Goal: Find specific page/section: Find specific page/section

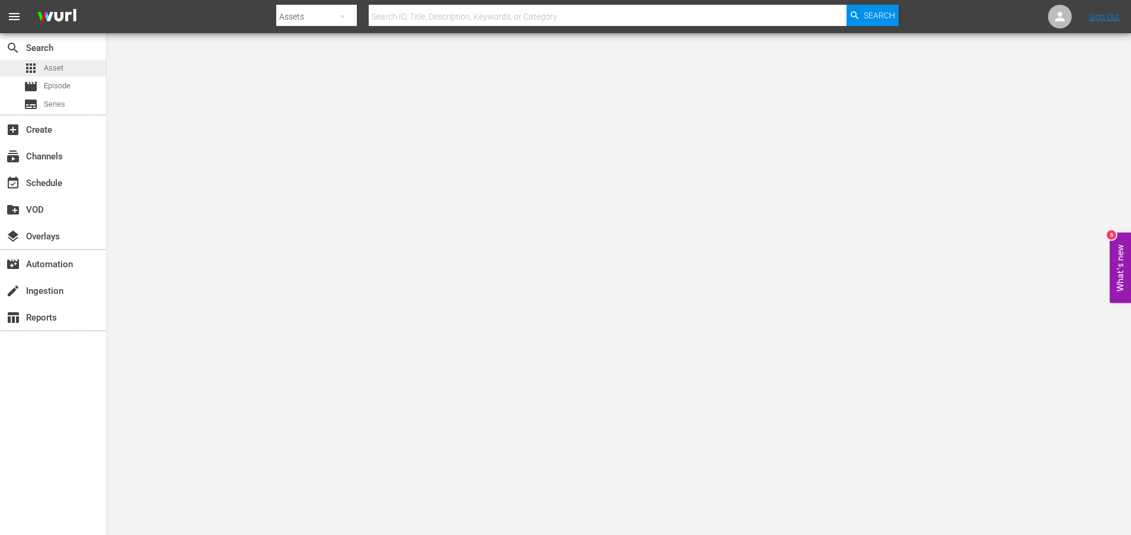
drag, startPoint x: 0, startPoint y: 0, endPoint x: 57, endPoint y: 68, distance: 88.8
click at [57, 68] on span "Asset" at bounding box center [54, 68] width 20 height 12
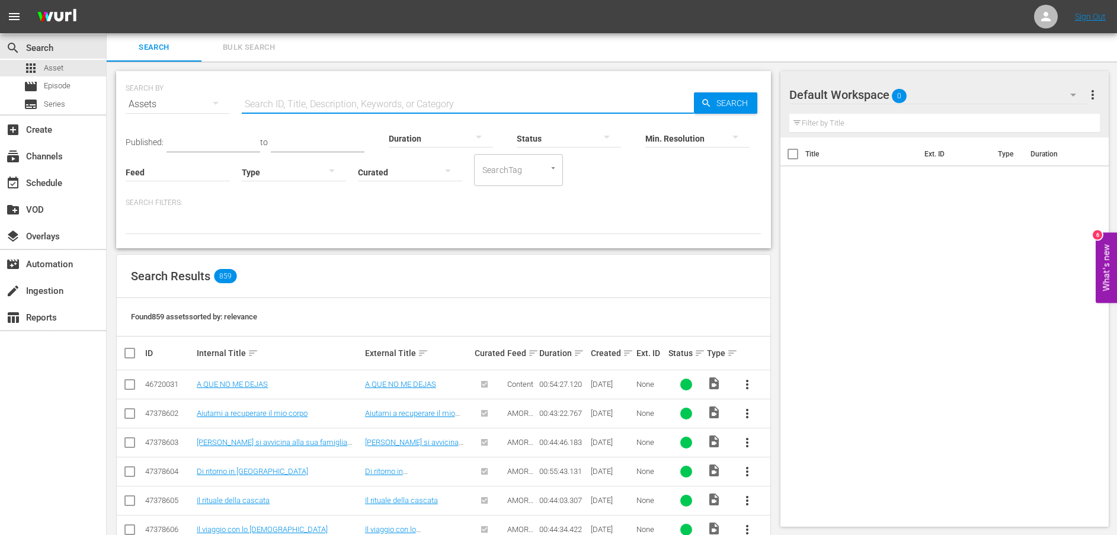
click at [287, 104] on input "text" at bounding box center [468, 104] width 452 height 28
paste input "Una discussione durante un intervento chirurgico"
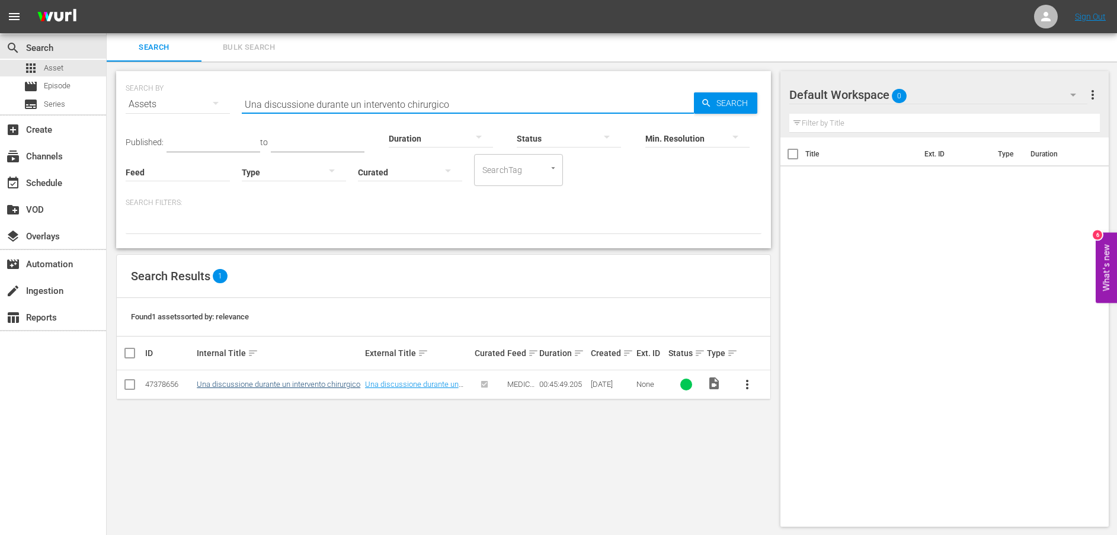
type input "Una discussione durante un intervento chirurgico"
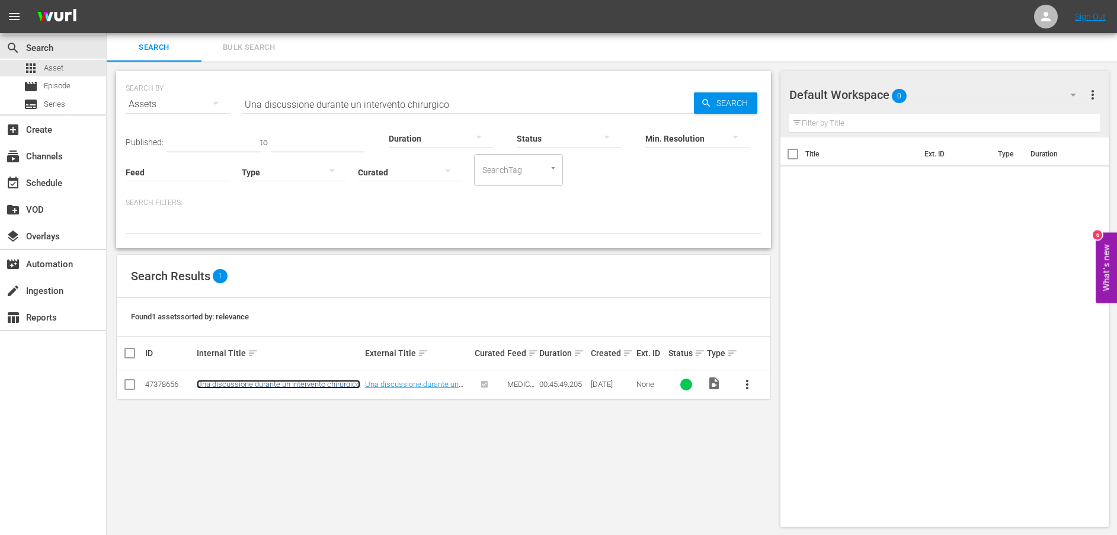
click at [300, 388] on link "Una discussione durante un intervento chirurgico" at bounding box center [279, 384] width 164 height 9
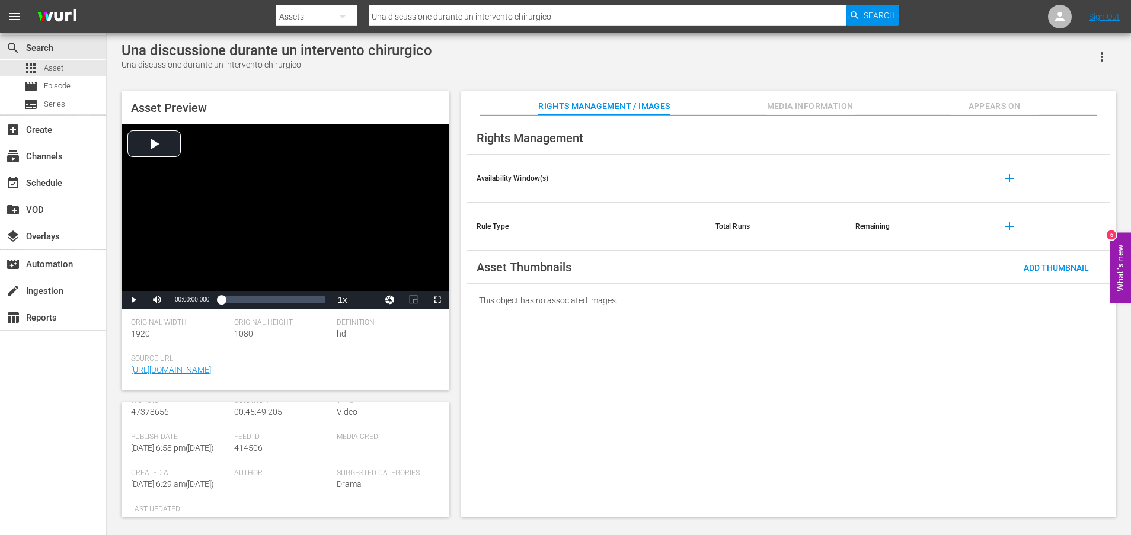
scroll to position [321, 0]
click at [196, 491] on link "[URL][DOMAIN_NAME]" at bounding box center [171, 495] width 80 height 9
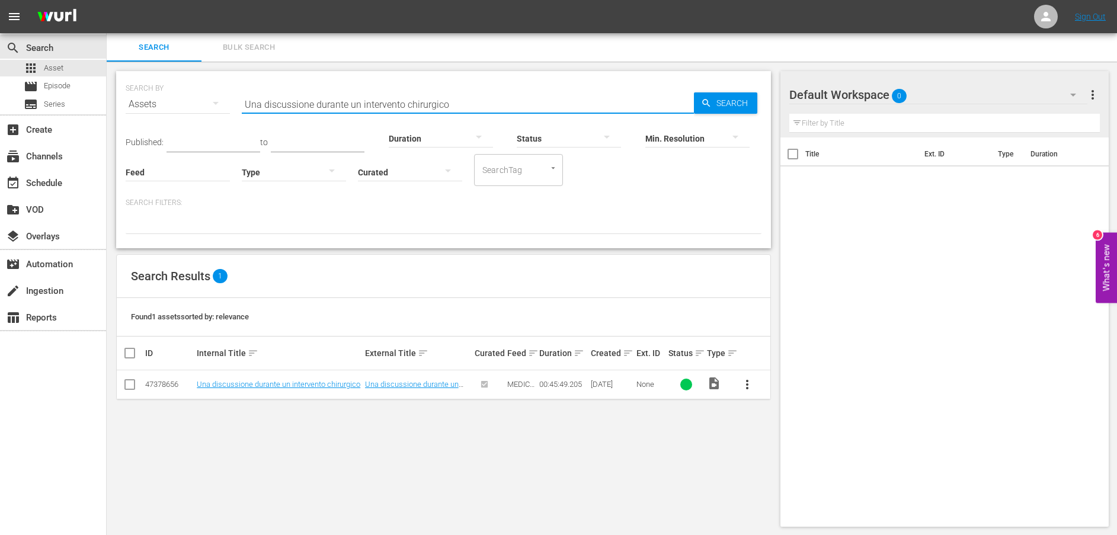
drag, startPoint x: 487, startPoint y: 101, endPoint x: 156, endPoint y: 101, distance: 330.1
click at [156, 101] on div "SEARCH BY Search By Assets Search ID, Title, Description, Keywords, or Category…" at bounding box center [444, 97] width 636 height 43
paste input "Come ai vecchi tempi"
type input "Come ai vecchi tempi"
click at [245, 384] on link "Come ai vecchi tempi" at bounding box center [233, 384] width 73 height 9
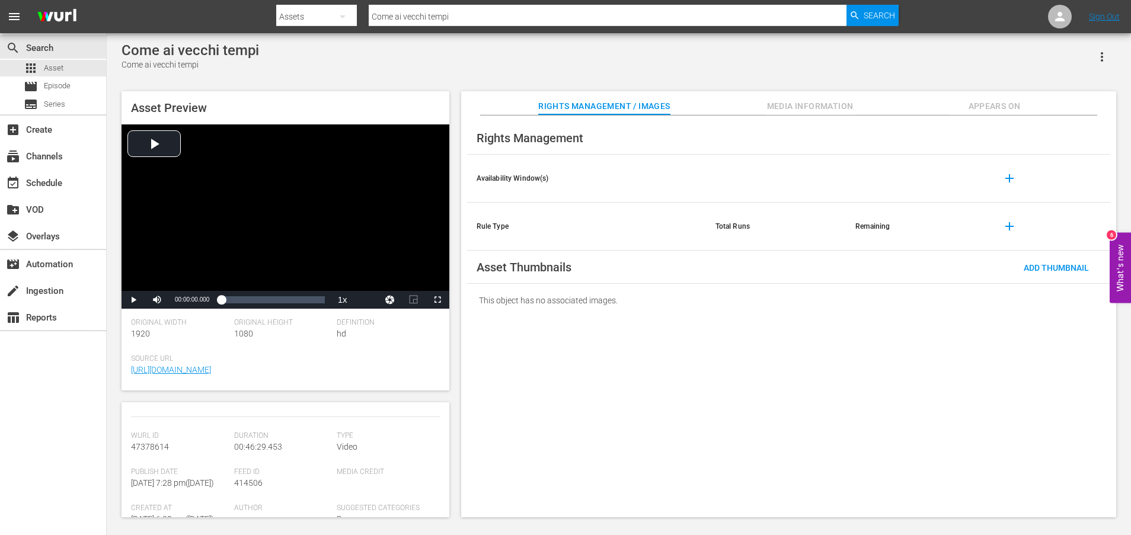
scroll to position [297, 0]
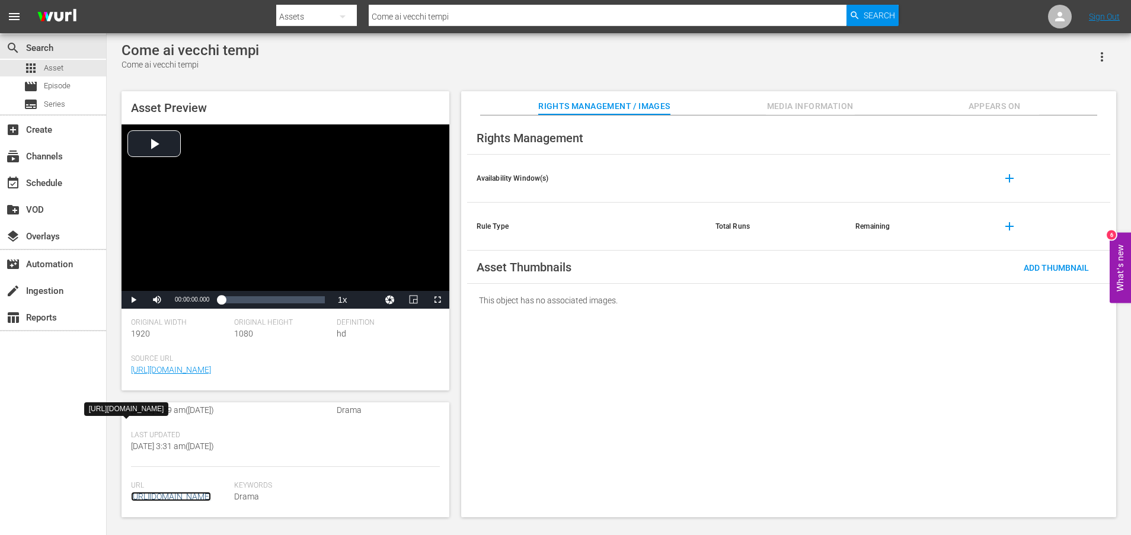
click at [203, 492] on link "[URL][DOMAIN_NAME]" at bounding box center [171, 496] width 80 height 9
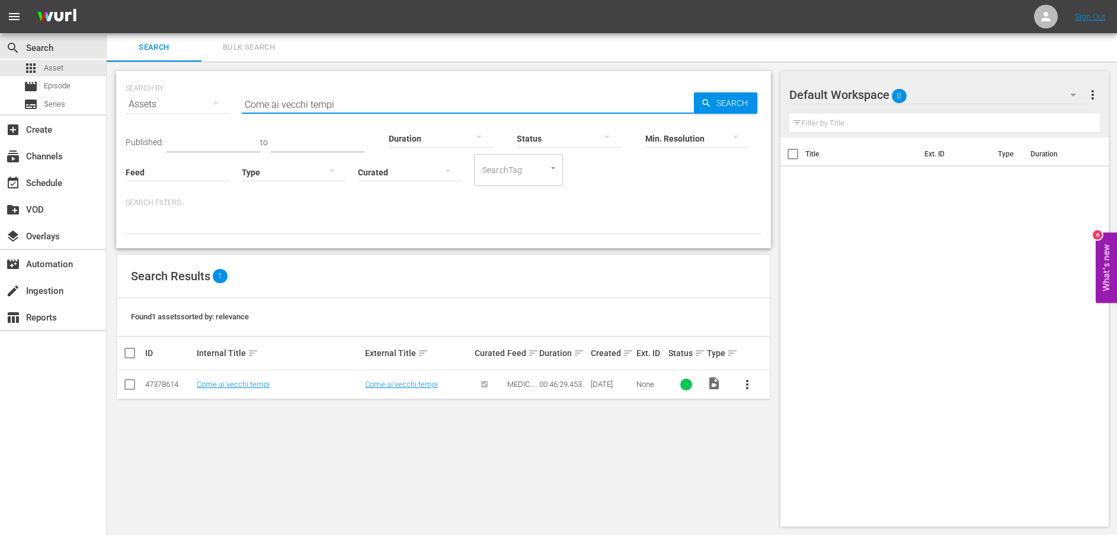
drag, startPoint x: 347, startPoint y: 102, endPoint x: 209, endPoint y: 97, distance: 138.2
click at [209, 97] on div "SEARCH BY Search By Assets Search ID, Title, Description, Keywords, or Category…" at bounding box center [444, 97] width 636 height 43
paste input "Il primo richiamo a Regina"
type input "Il primo richiamo a Regina"
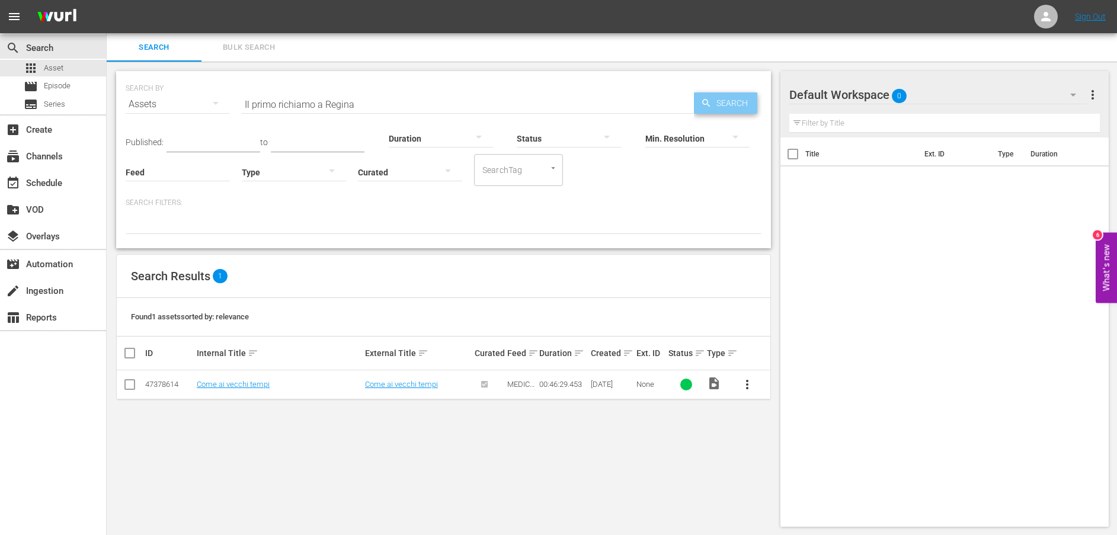
click at [723, 107] on span "Search" at bounding box center [735, 102] width 46 height 21
click at [262, 383] on link "Il primo richiamo a Regina" at bounding box center [240, 384] width 87 height 9
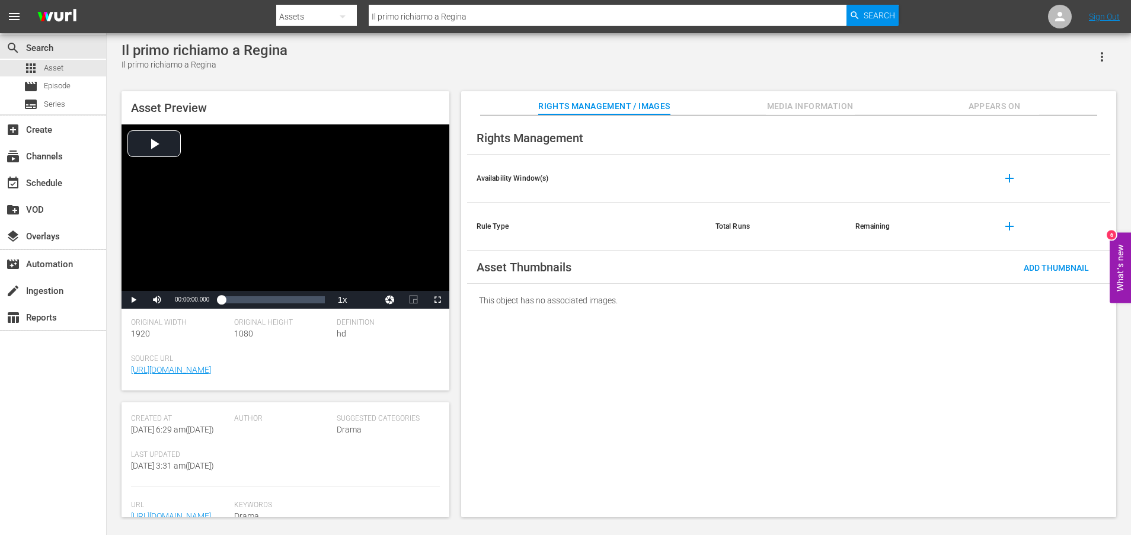
scroll to position [297, 0]
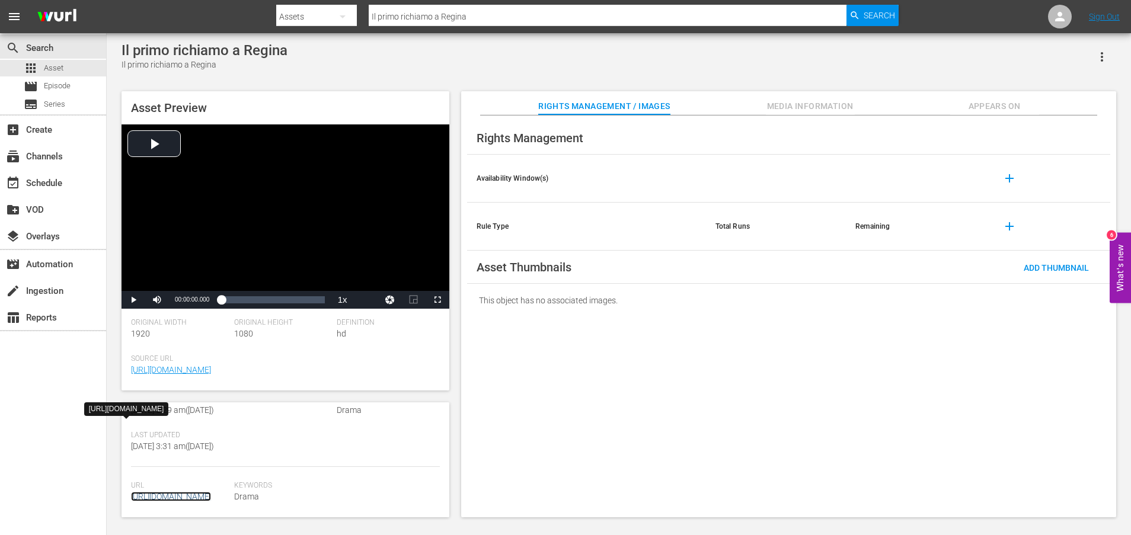
click at [201, 492] on link "[URL][DOMAIN_NAME]" at bounding box center [171, 496] width 80 height 9
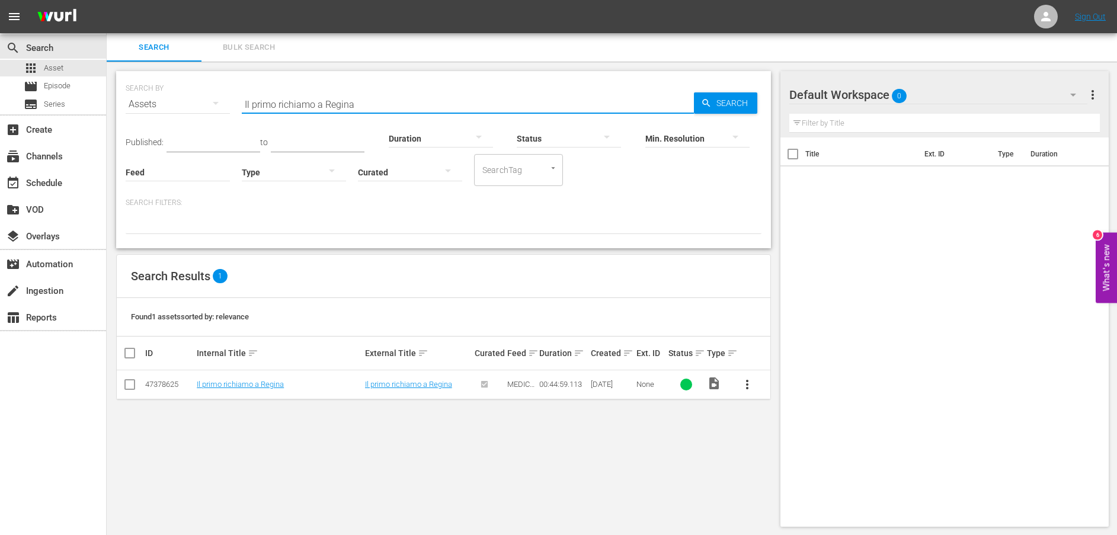
drag, startPoint x: 385, startPoint y: 104, endPoint x: 223, endPoint y: 103, distance: 161.2
click at [223, 103] on div "SEARCH BY Search By Assets Search ID, Title, Description, Keywords, or Category…" at bounding box center [444, 97] width 636 height 43
paste input "Conta su di me"
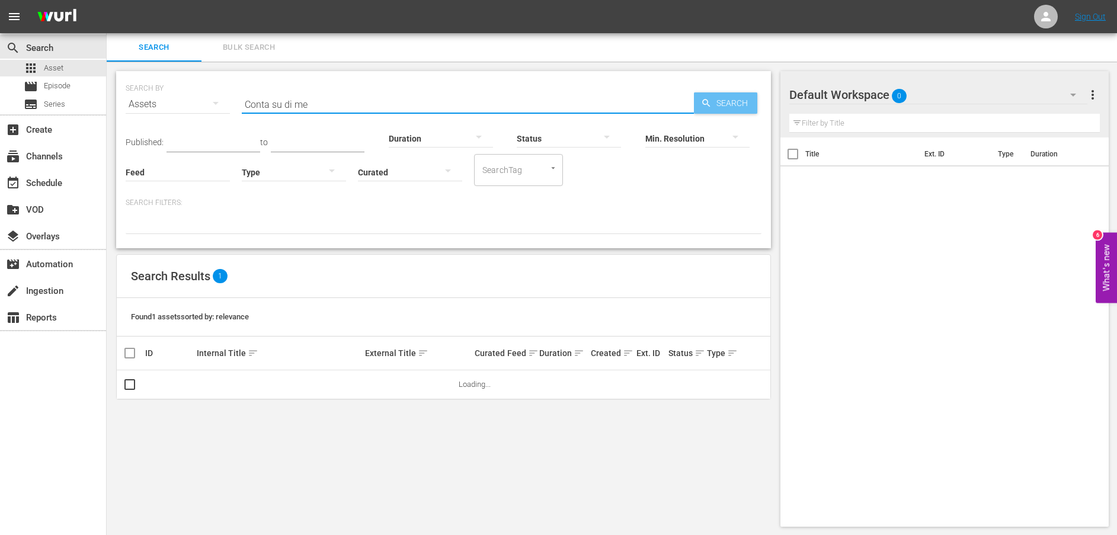
type input "Conta su di me"
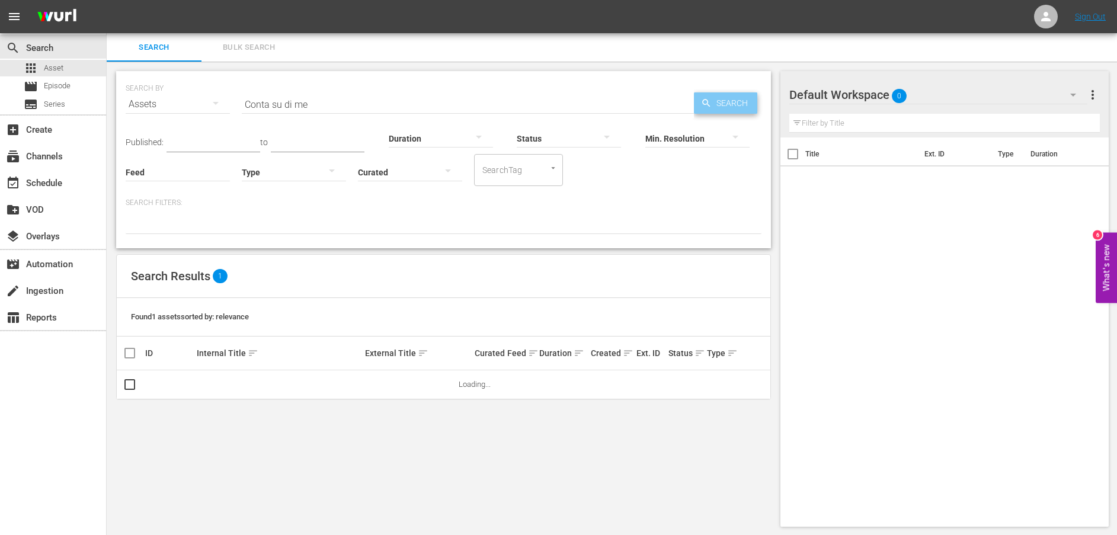
click at [718, 105] on span "Search" at bounding box center [735, 102] width 46 height 21
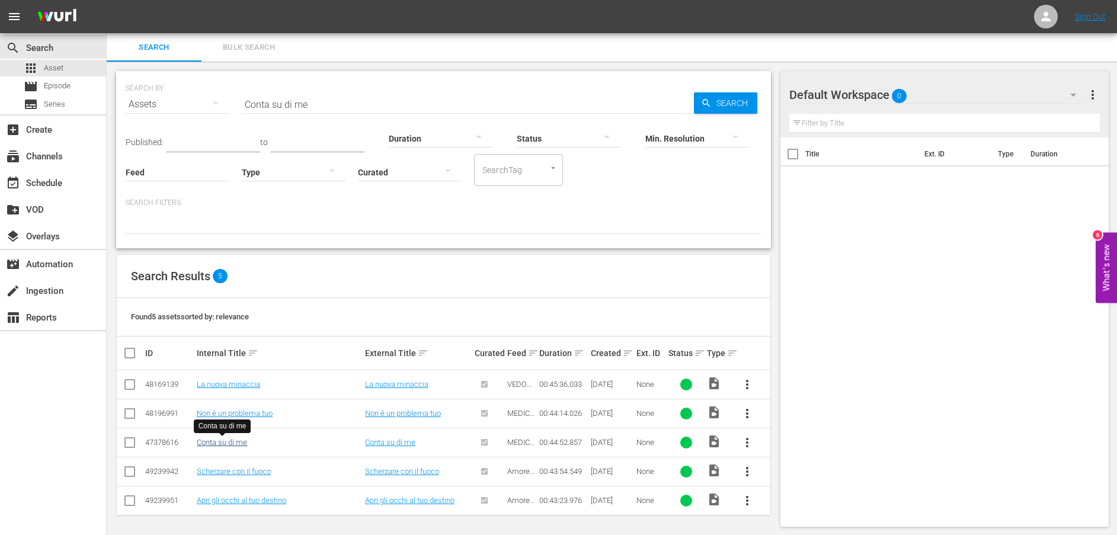
click at [226, 443] on link "Conta su di me" at bounding box center [222, 442] width 50 height 9
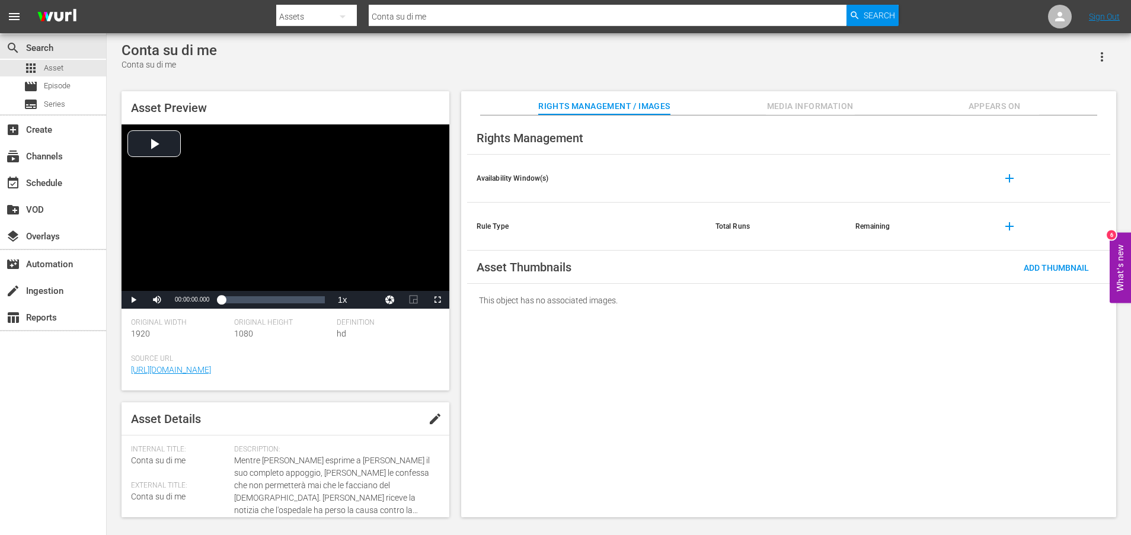
scroll to position [297, 0]
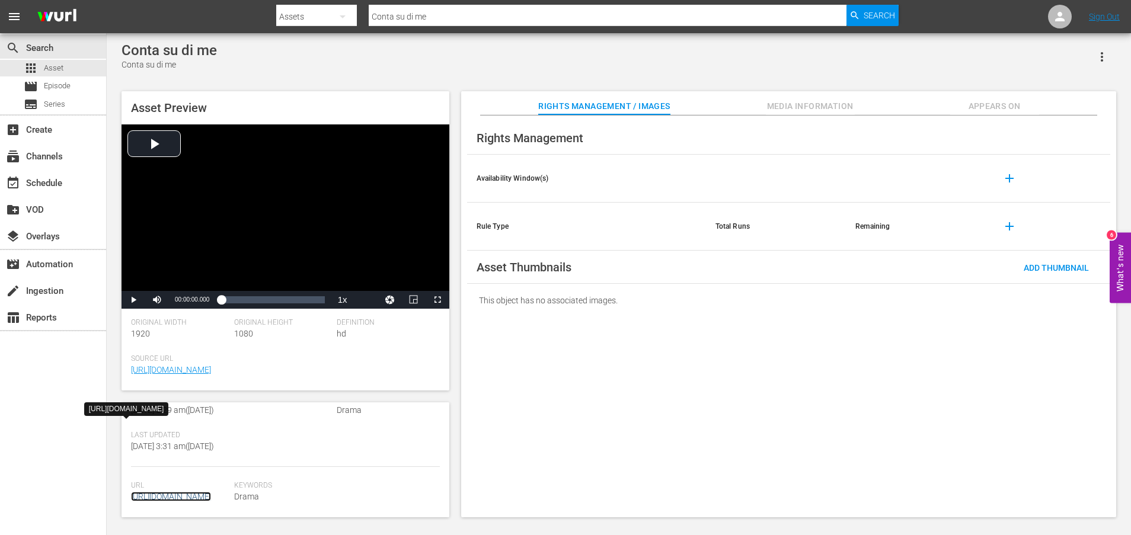
click at [181, 492] on link "[URL][DOMAIN_NAME]" at bounding box center [171, 496] width 80 height 9
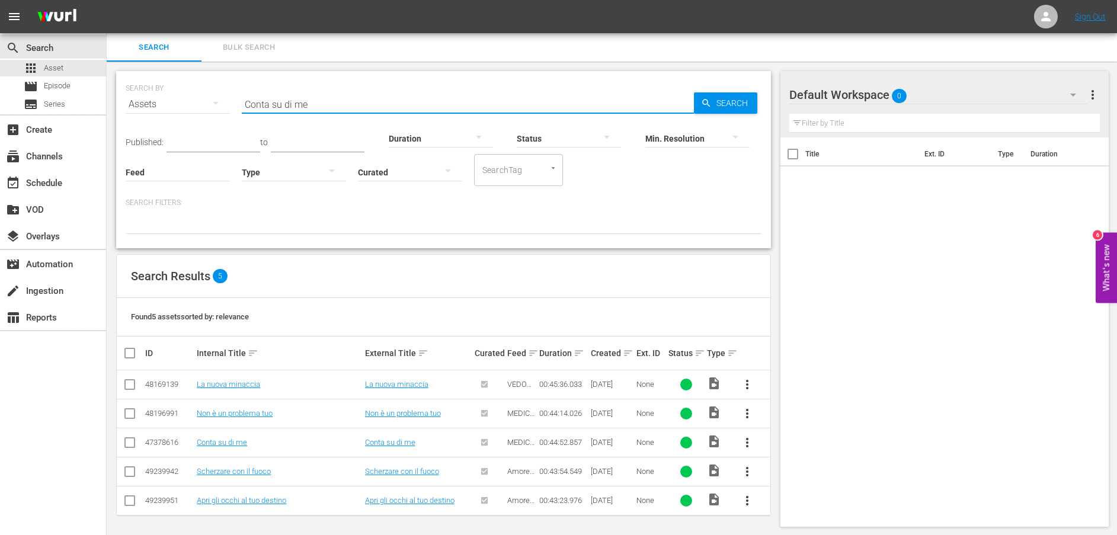
drag, startPoint x: 336, startPoint y: 101, endPoint x: 209, endPoint y: 102, distance: 127.4
click at [209, 102] on div "SEARCH BY Search By Assets Search ID, Title, Description, Keywords, or Category…" at bounding box center [444, 97] width 636 height 43
paste input "Vestite di nero"
type input "Vestite di nero"
click at [728, 105] on span "Search" at bounding box center [735, 102] width 46 height 21
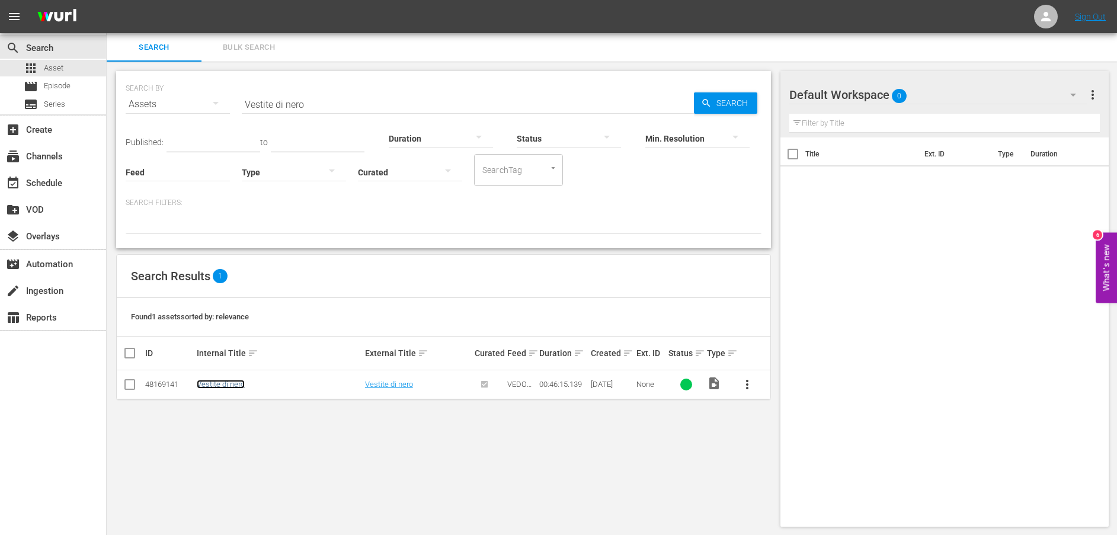
click at [219, 383] on link "Vestite di nero" at bounding box center [221, 384] width 48 height 9
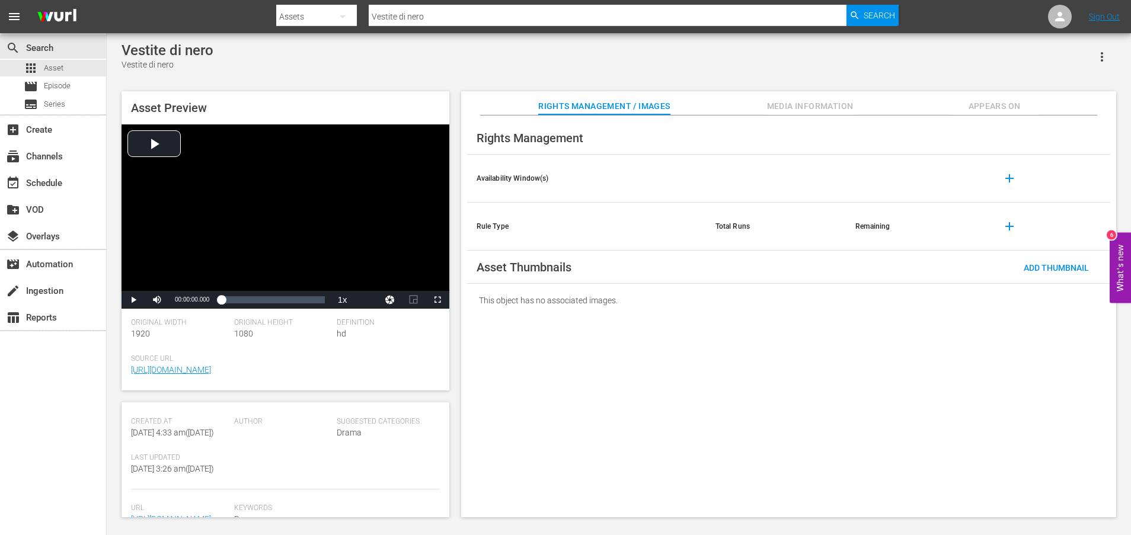
scroll to position [310, 0]
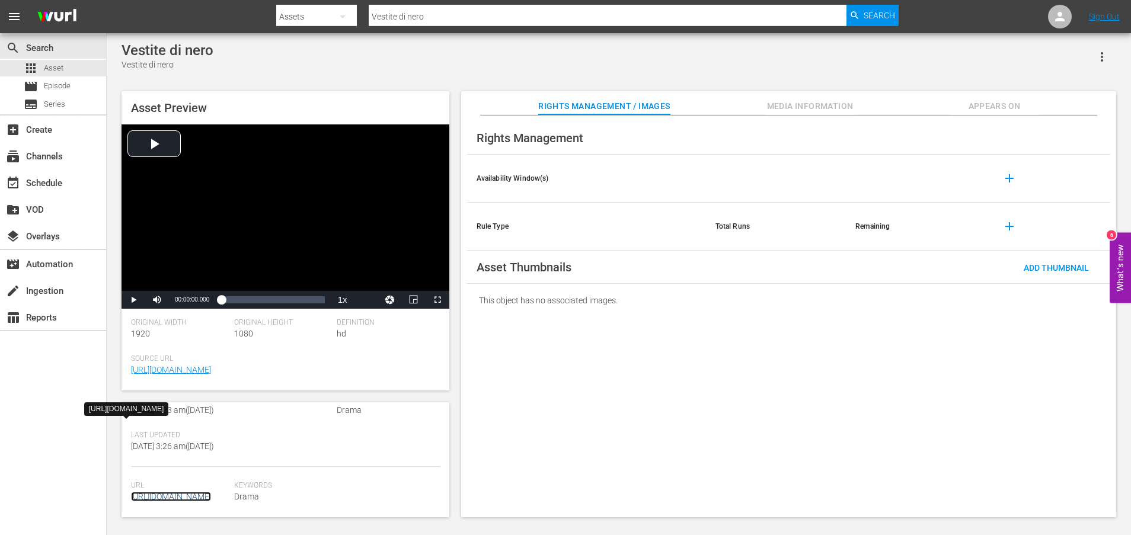
click at [193, 492] on link "[URL][DOMAIN_NAME]" at bounding box center [171, 496] width 80 height 9
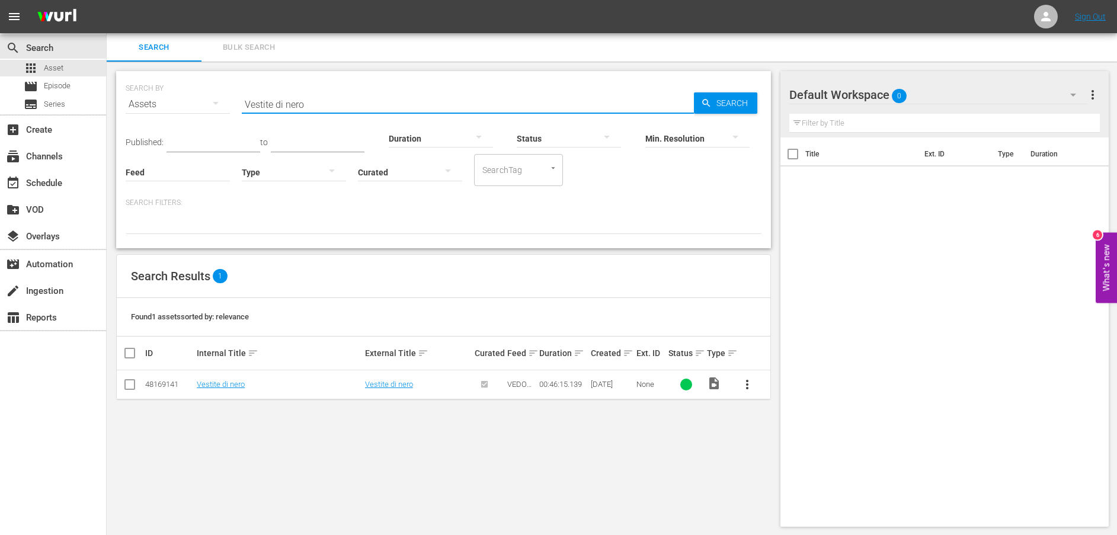
click at [194, 91] on div "SEARCH BY Search By Assets Search ID, Title, Description, Keywords, or Category…" at bounding box center [444, 97] width 636 height 43
paste input "Rinascere"
type input "Rinascere"
click at [712, 104] on span "Search" at bounding box center [735, 102] width 46 height 21
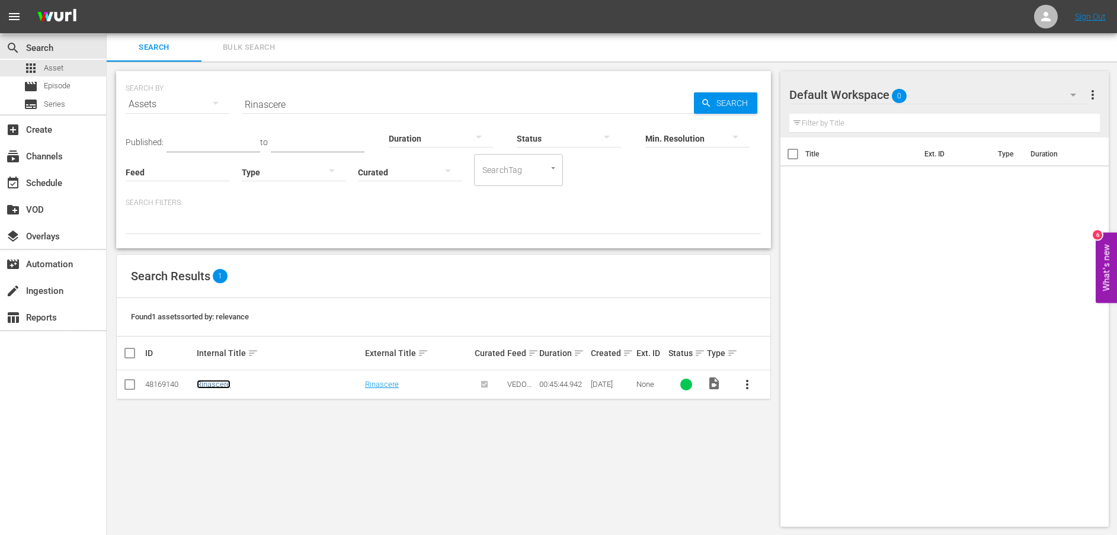
click at [222, 382] on link "Rinascere" at bounding box center [214, 384] width 34 height 9
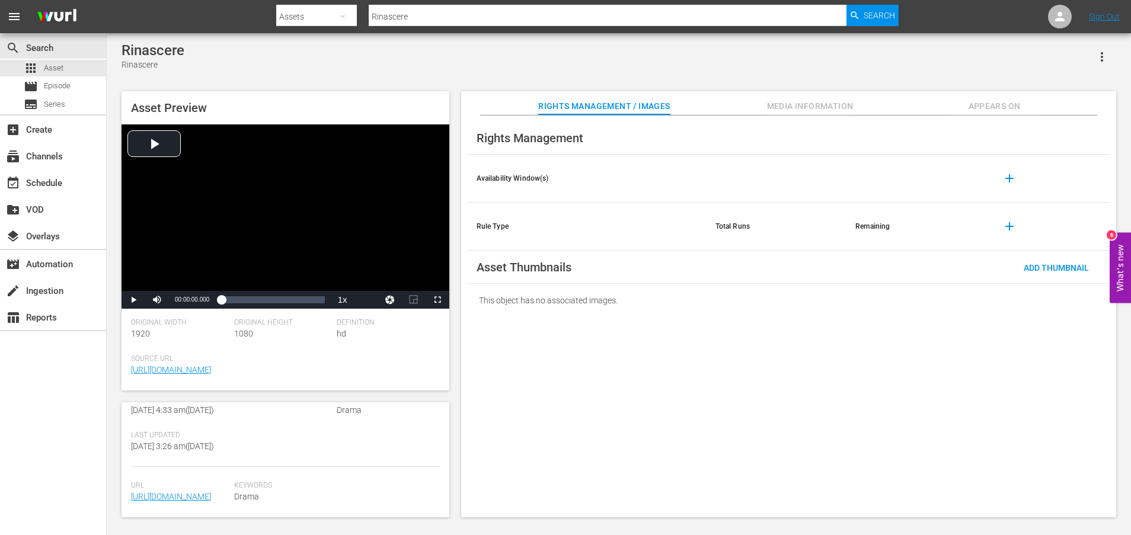
scroll to position [297, 0]
click at [199, 492] on link "[URL][DOMAIN_NAME]" at bounding box center [171, 496] width 80 height 9
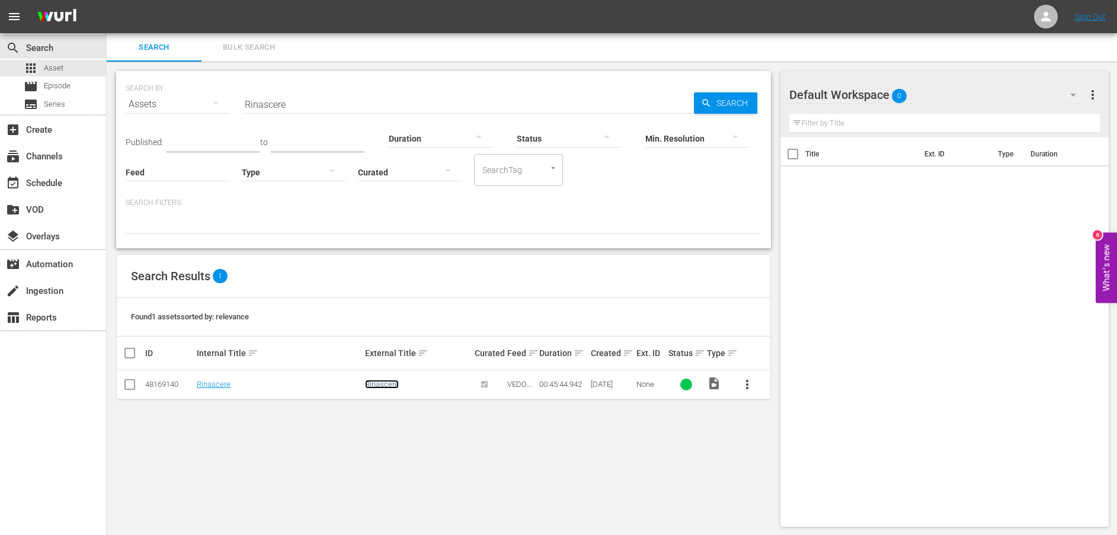
click at [389, 387] on link "Rinascere" at bounding box center [382, 384] width 34 height 9
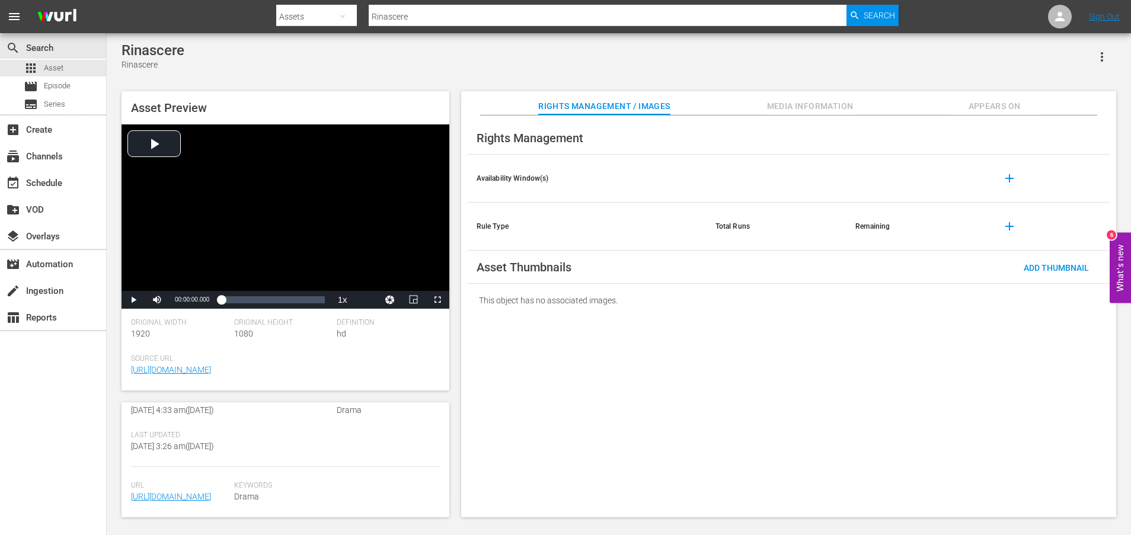
scroll to position [297, 0]
click at [197, 492] on link "[URL][DOMAIN_NAME]" at bounding box center [171, 496] width 80 height 9
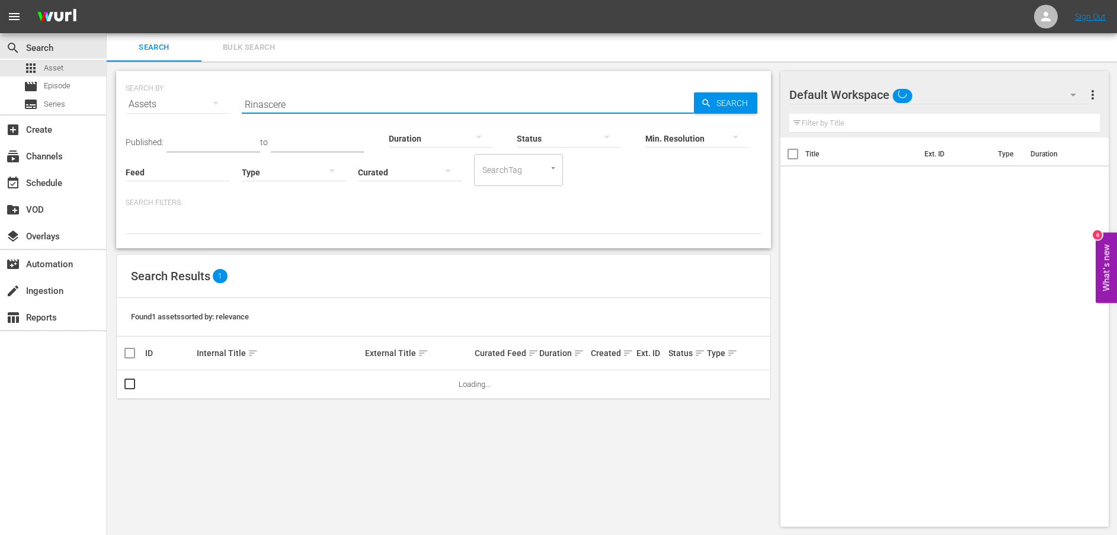
drag, startPoint x: 305, startPoint y: 107, endPoint x: 129, endPoint y: 104, distance: 176.0
click at [129, 104] on div "SEARCH BY Search By Assets Search ID, Title, Description, Keywords, or Category…" at bounding box center [444, 97] width 636 height 43
paste input "" È tutta colpa di [PERSON_NAME]""
drag, startPoint x: 209, startPoint y: 100, endPoint x: 150, endPoint y: 100, distance: 58.7
click at [151, 100] on div "SEARCH BY Search By Assets Search ID, Title, Description, Keywords, or Category…" at bounding box center [444, 97] width 636 height 43
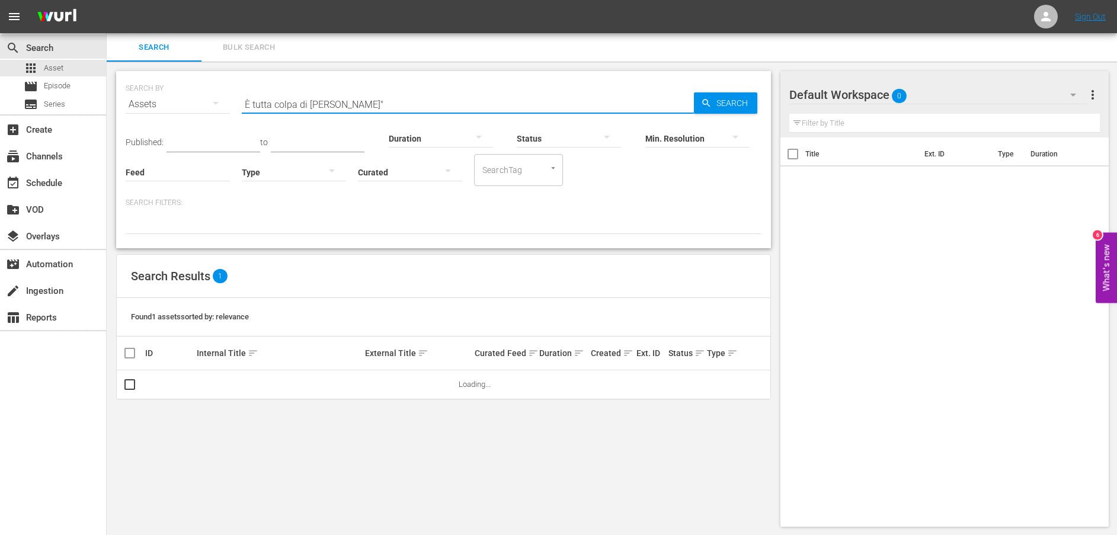
type input "È tutta colpa di [PERSON_NAME]""
click at [237, 389] on link "È tutta colpa di [PERSON_NAME]" at bounding box center [251, 384] width 108 height 9
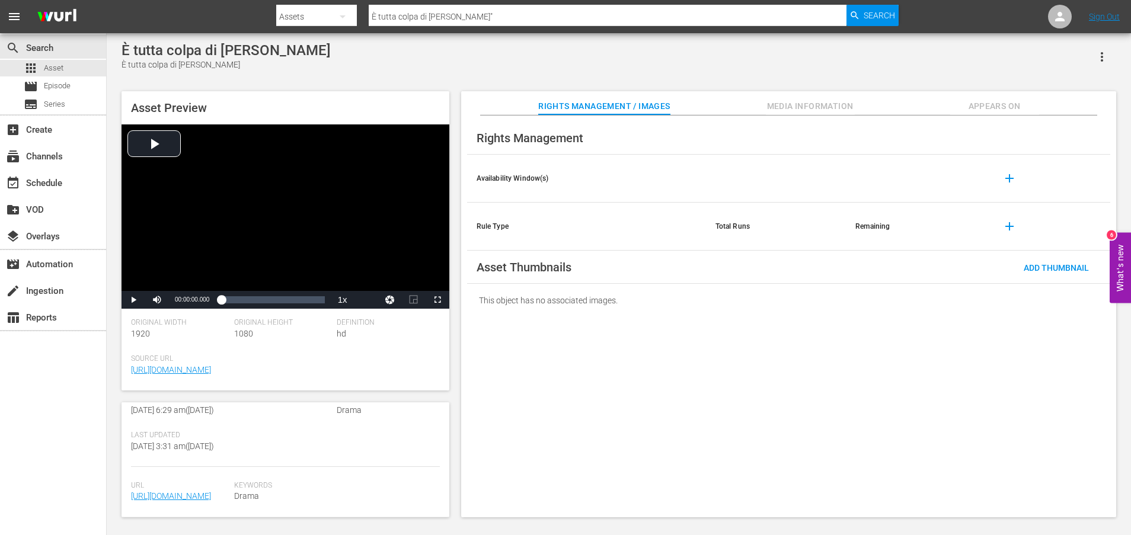
scroll to position [310, 0]
click at [166, 491] on link "[URL][DOMAIN_NAME]" at bounding box center [171, 495] width 80 height 9
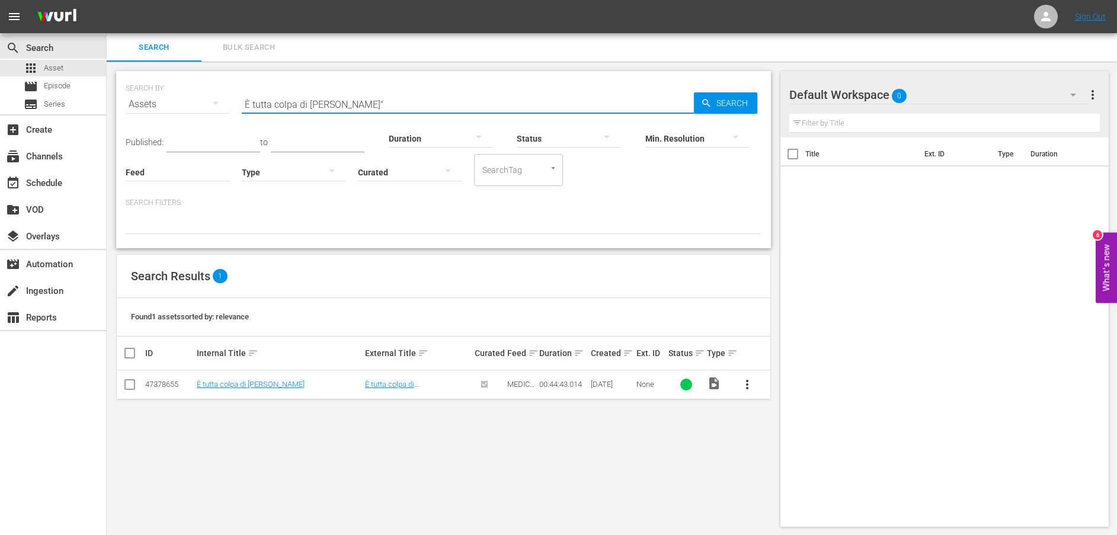
drag, startPoint x: 376, startPoint y: 108, endPoint x: 207, endPoint y: 105, distance: 168.9
click at [207, 105] on div "SEARCH BY Search By Assets Search ID, Title, Description, Keywords, or Category…" at bounding box center [444, 97] width 636 height 43
paste input "[PERSON_NAME] denuncia le nuove condizioni dell'istituto"
type input "[PERSON_NAME] denuncia le nuove condizioni dell'istituto"
click at [703, 105] on icon "button" at bounding box center [706, 103] width 11 height 11
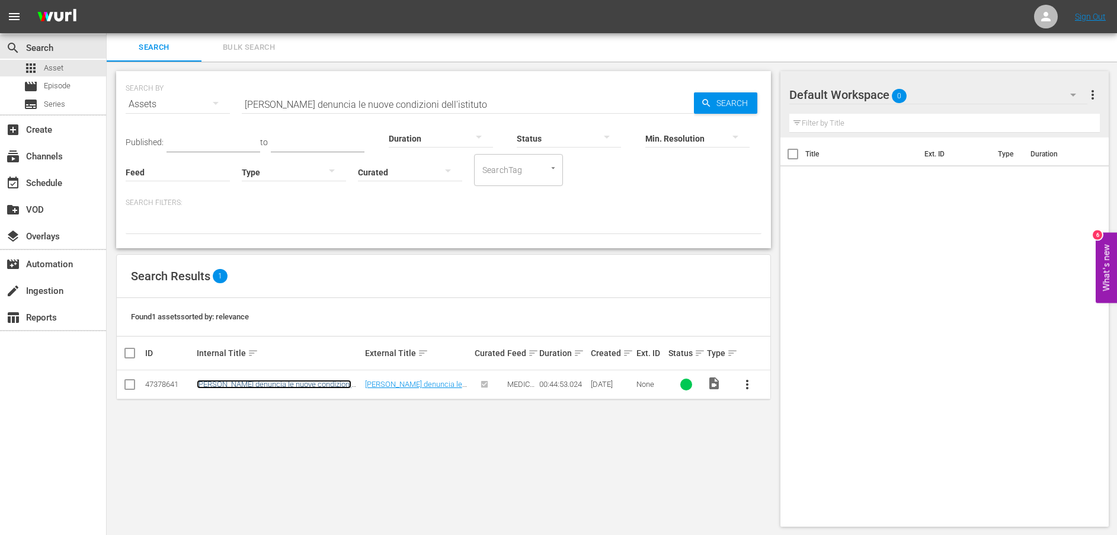
click at [263, 382] on link "[PERSON_NAME] denuncia le nuove condizioni dell'istituto" at bounding box center [274, 389] width 155 height 18
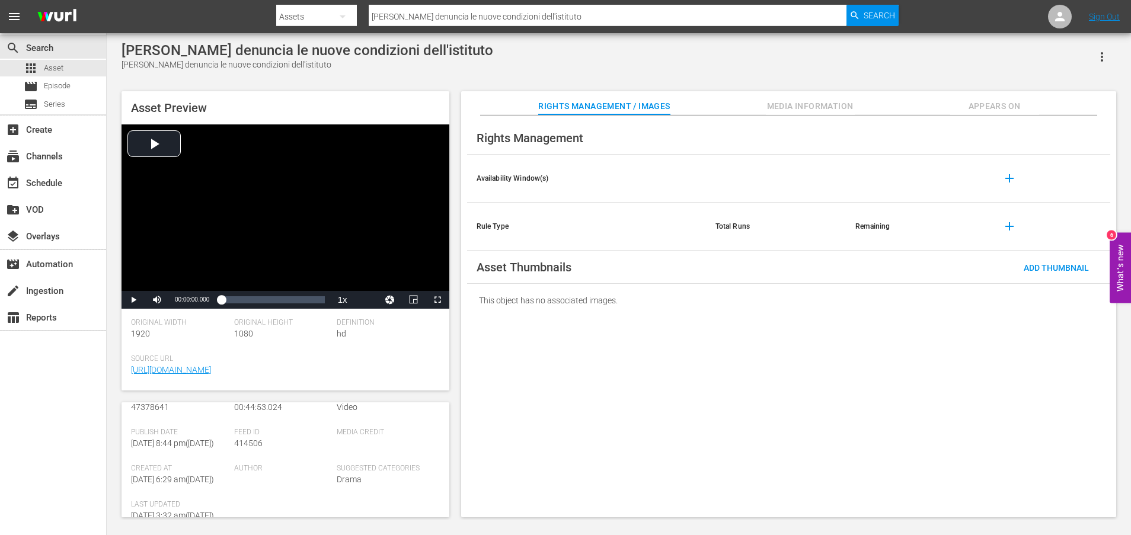
scroll to position [267, 0]
click at [169, 501] on link "[URL][DOMAIN_NAME]" at bounding box center [171, 495] width 80 height 9
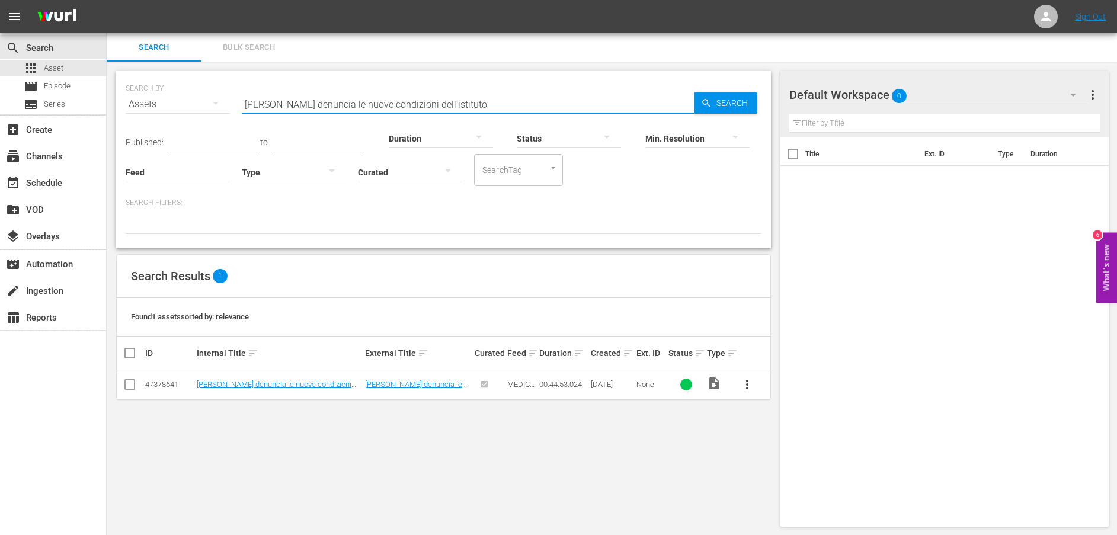
drag, startPoint x: 475, startPoint y: 105, endPoint x: 240, endPoint y: 108, distance: 234.7
click at [240, 108] on div "SEARCH BY Search By Assets Search ID, Title, Description, Keywords, or Category…" at bounding box center [444, 97] width 636 height 43
paste input "Per imparare la lezione"
type input "Per imparare la lezione"
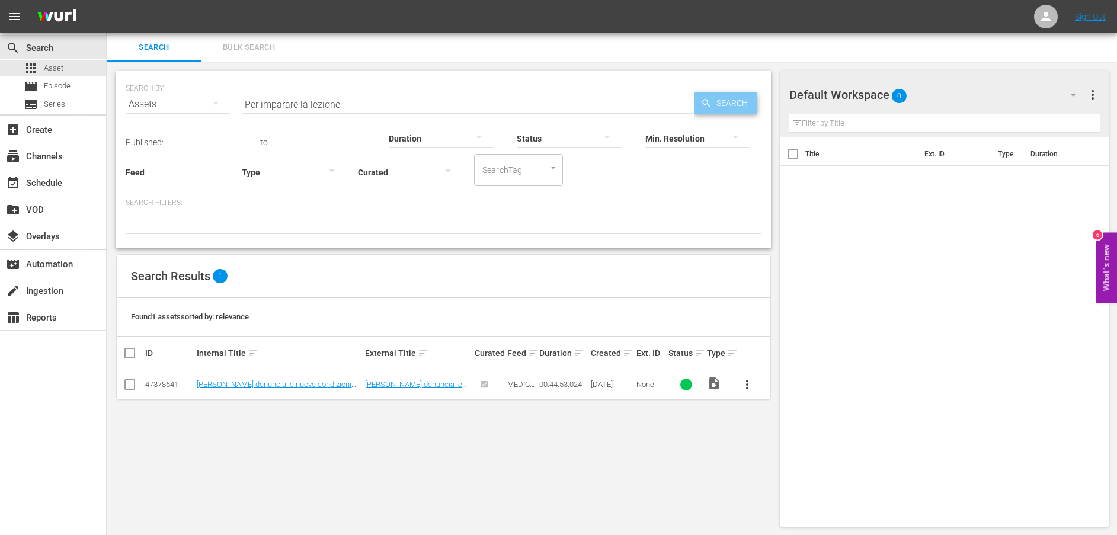
click at [710, 105] on icon "button" at bounding box center [706, 103] width 11 height 11
click at [237, 385] on link "Per imparare la lezione" at bounding box center [235, 384] width 76 height 9
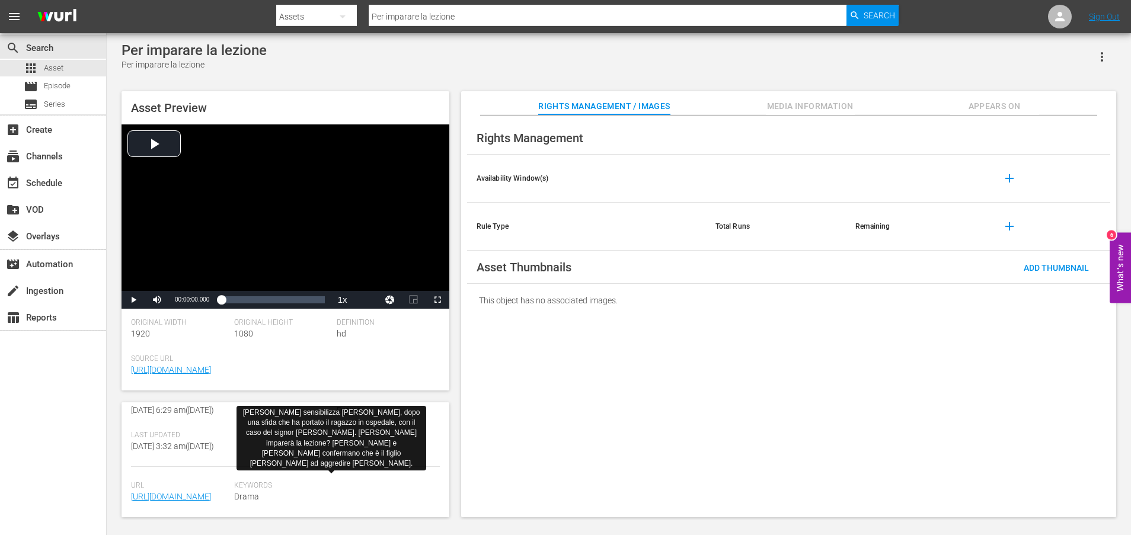
scroll to position [297, 0]
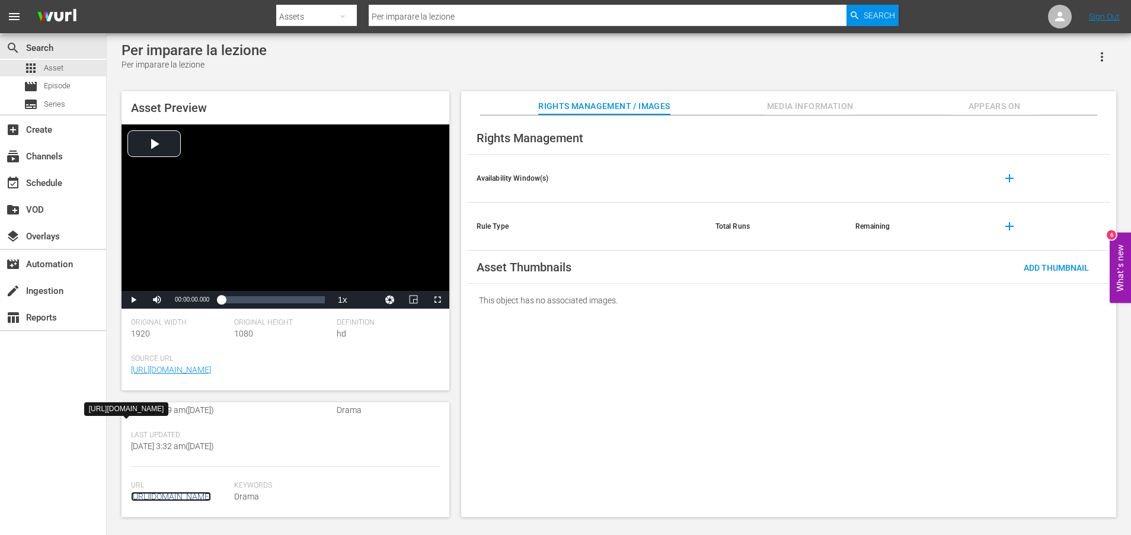
click at [175, 492] on link "[URL][DOMAIN_NAME]" at bounding box center [171, 496] width 80 height 9
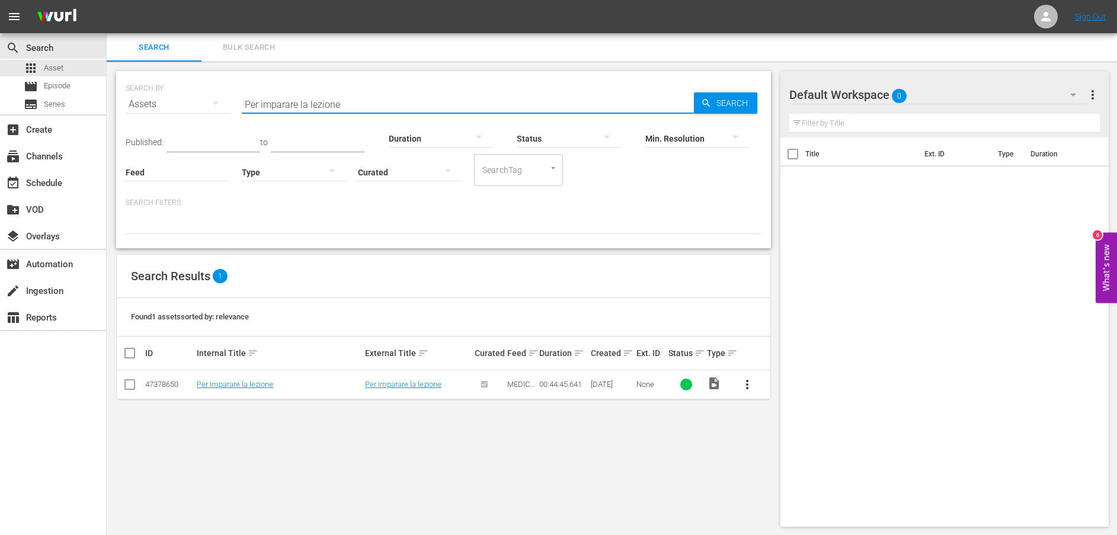
drag, startPoint x: 263, startPoint y: 107, endPoint x: 176, endPoint y: 107, distance: 86.5
click at [176, 107] on div "SEARCH BY Search By Assets Search ID, Title, Description, Keywords, or Category…" at bounding box center [444, 97] width 636 height 43
paste input "La corruzione di [PERSON_NAME]"
type input "La corruzione di [PERSON_NAME]"
click at [714, 105] on span "Search" at bounding box center [735, 102] width 46 height 21
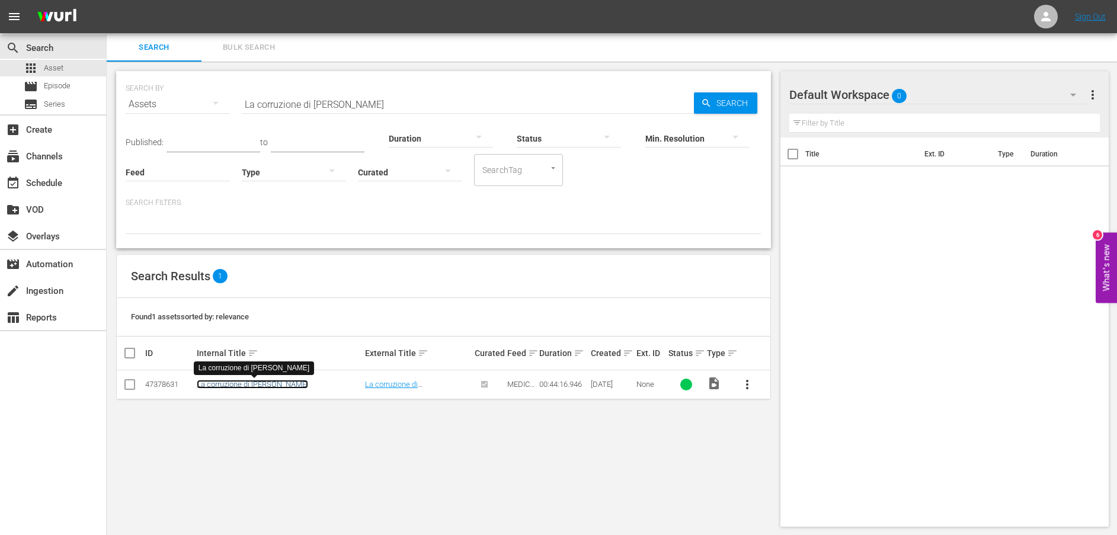
click at [239, 388] on link "La corruzione di [PERSON_NAME]" at bounding box center [252, 384] width 111 height 9
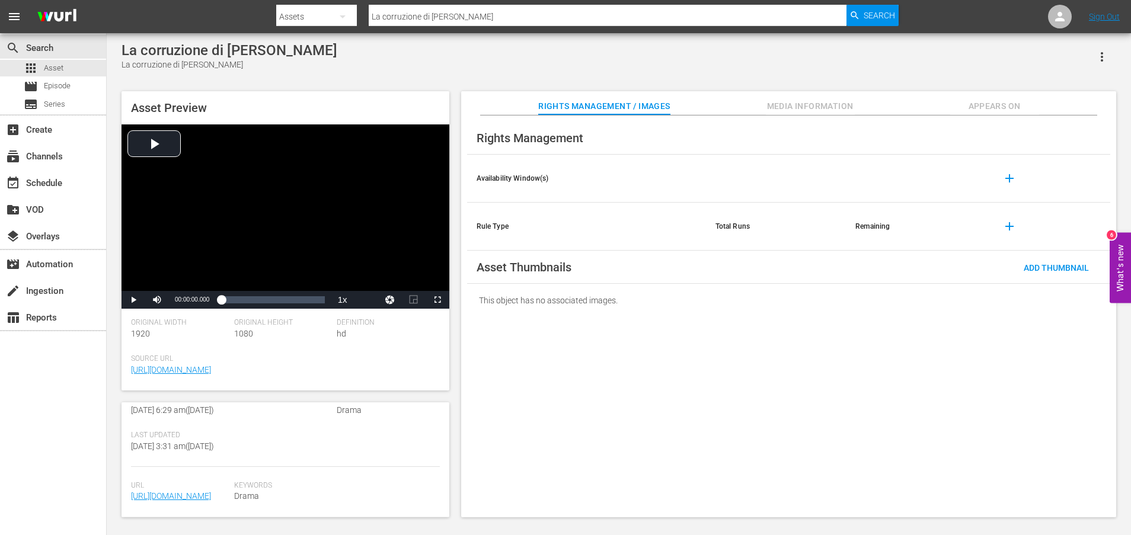
scroll to position [310, 0]
click at [185, 491] on link "[URL][DOMAIN_NAME]" at bounding box center [171, 495] width 80 height 9
